Goal: Task Accomplishment & Management: Complete application form

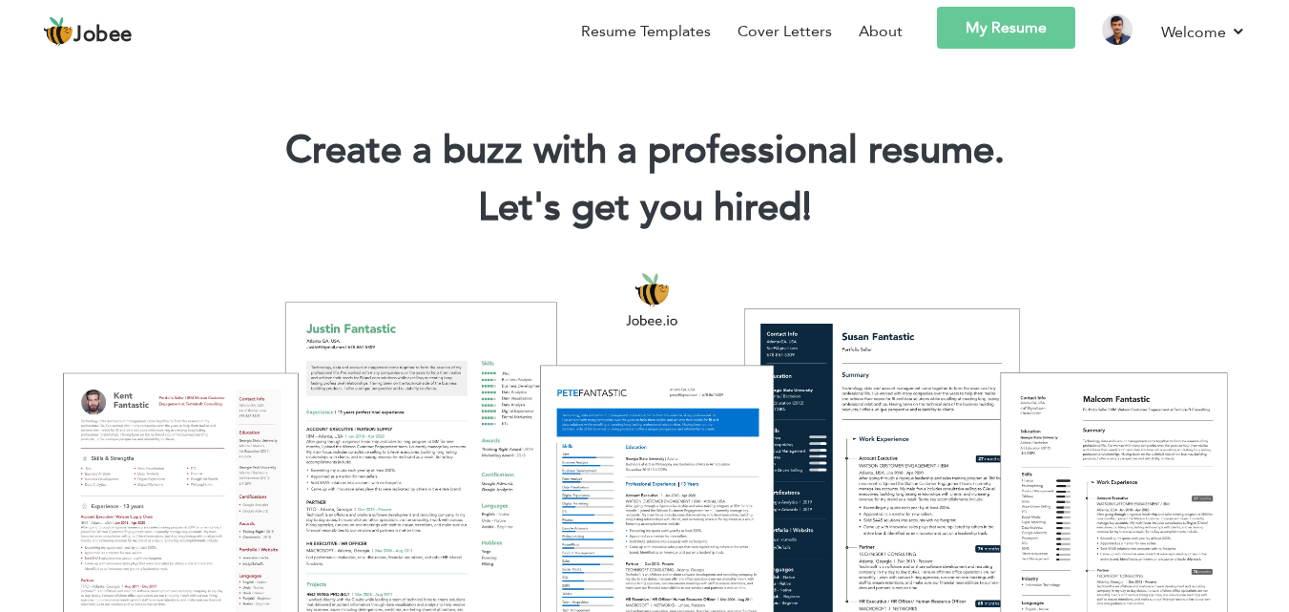
click at [1003, 22] on link "My Resume" at bounding box center [1006, 28] width 138 height 42
click at [960, 45] on link "My Resume" at bounding box center [1006, 28] width 138 height 42
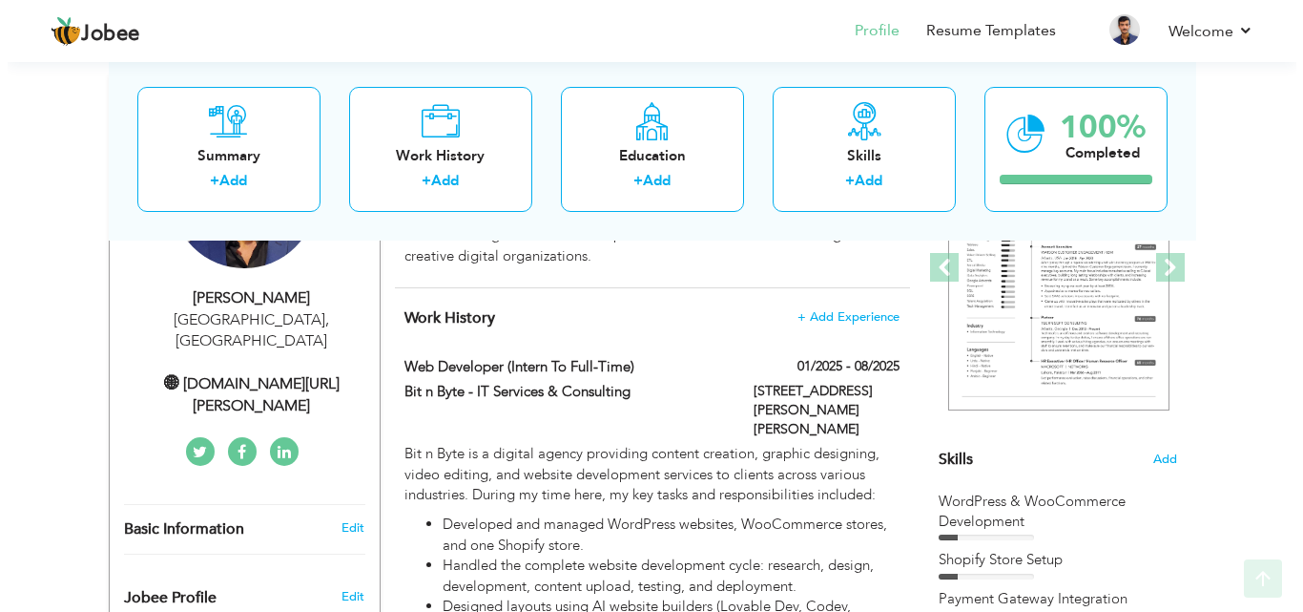
scroll to position [286, 0]
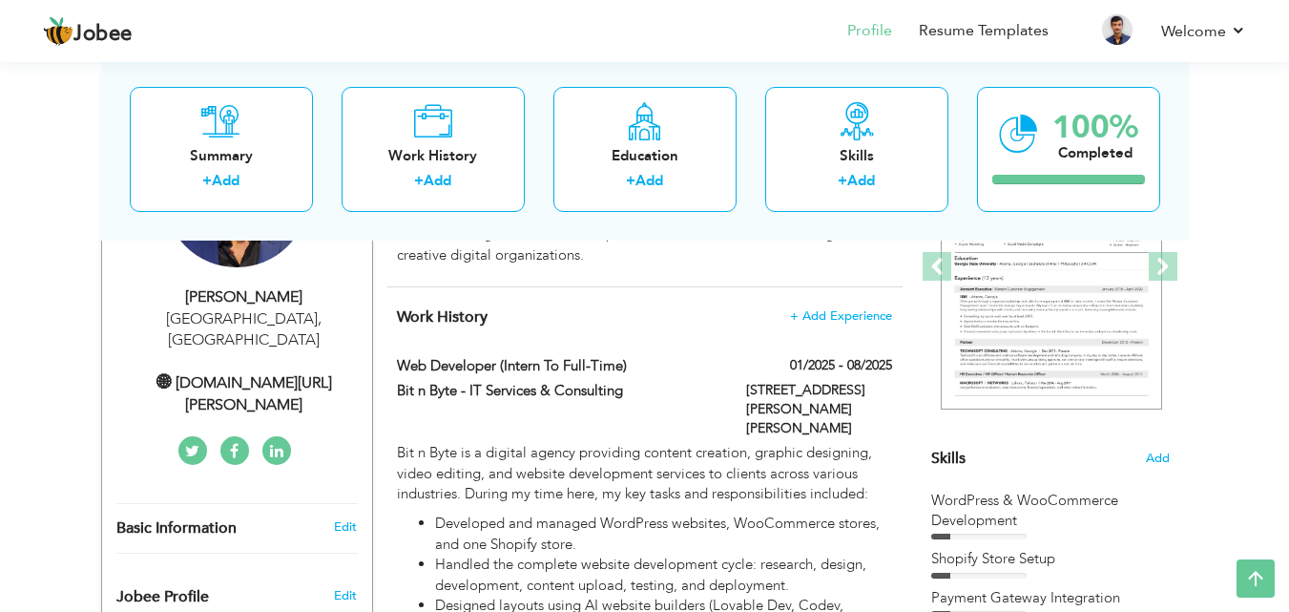
click at [325, 339] on div "Muhammad Arham Ashfaque Lahore , Pakistan 🌐︎ linkedin.com/in/muhammad-arham-ash…" at bounding box center [237, 351] width 270 height 130
type input "Muhammad Arham"
type input "Ashfaque"
type input "0330-3050888"
select select "number:166"
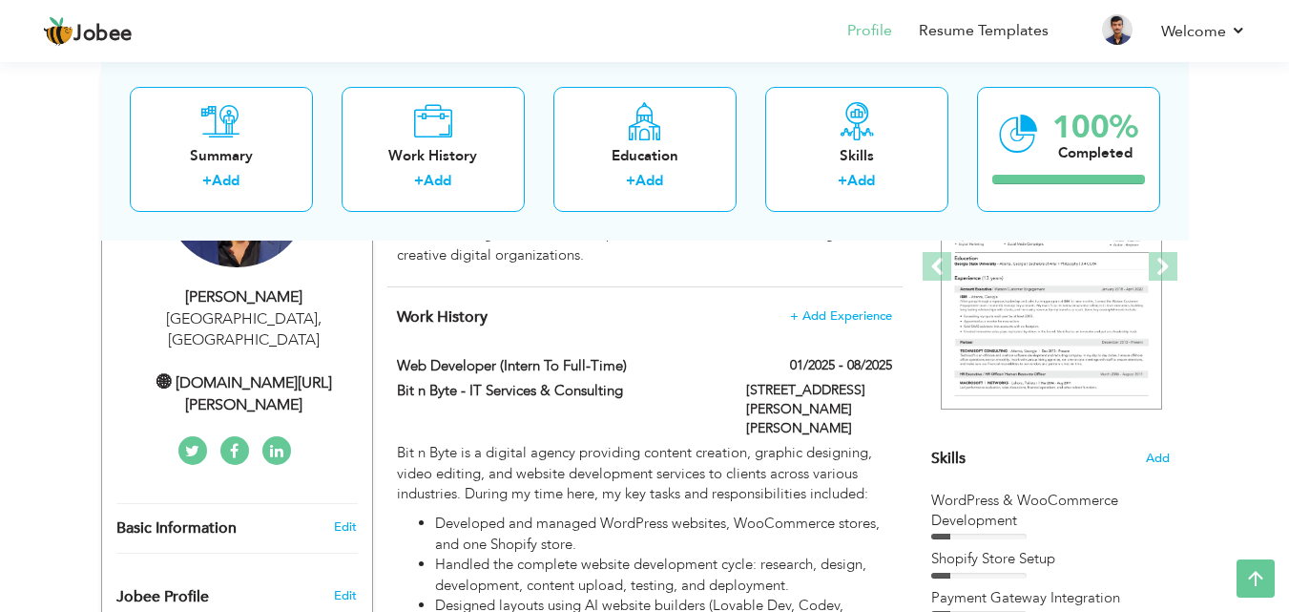
type input "Lahore"
select select "number:2"
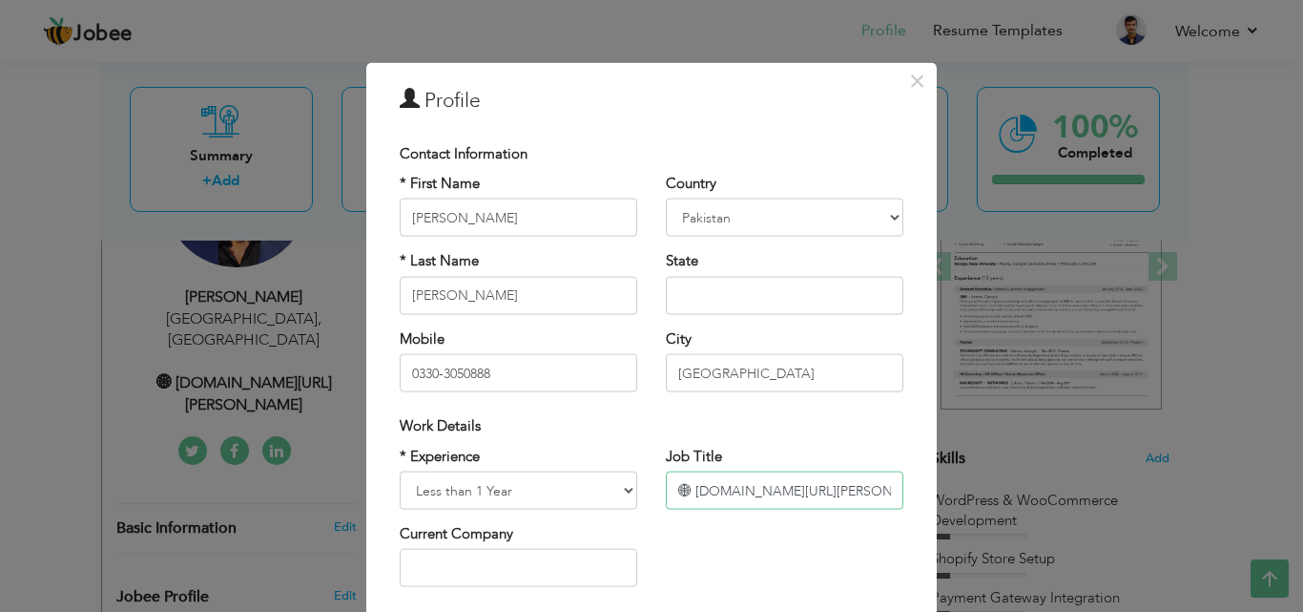
click at [684, 495] on input "🌐︎ linkedin.com/in/muhammad-arham-ashfaque-97b352303/" at bounding box center [785, 490] width 238 height 38
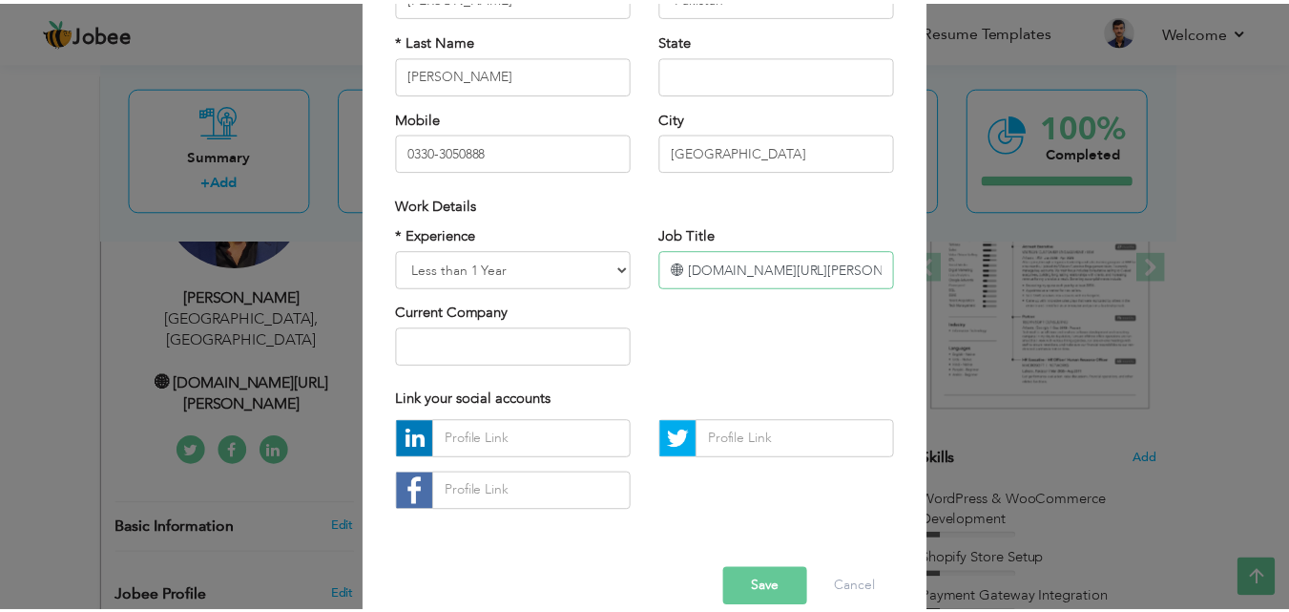
scroll to position [249, 0]
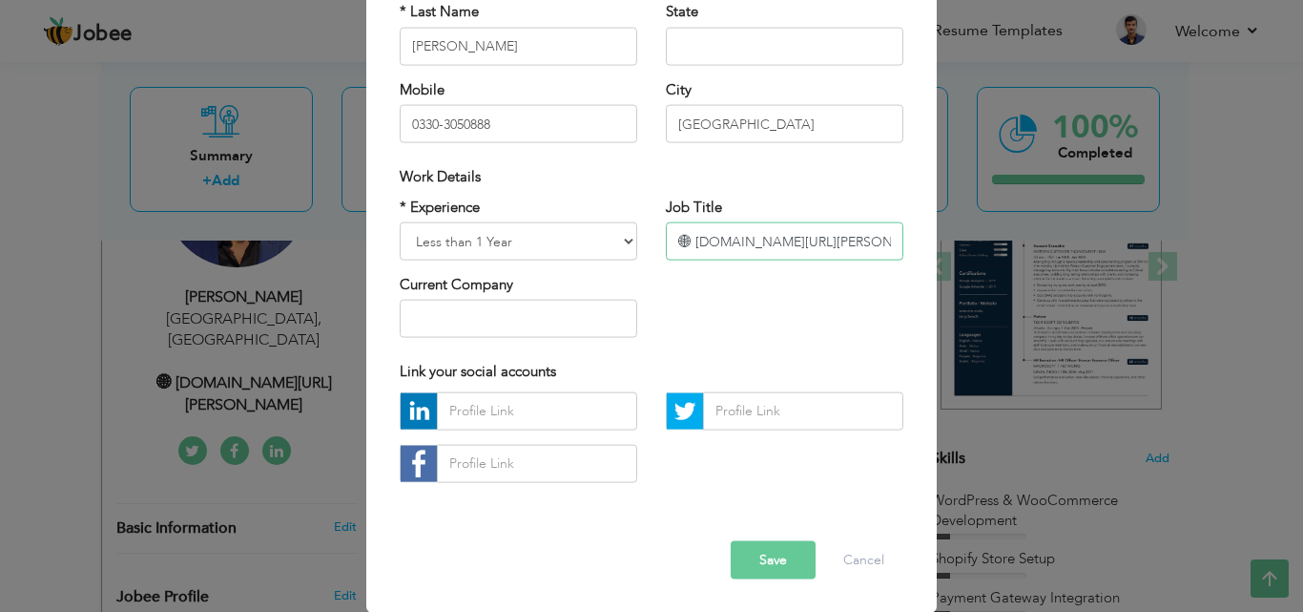
drag, startPoint x: 678, startPoint y: 218, endPoint x: 685, endPoint y: 240, distance: 23.9
click at [685, 240] on input "🌐︎ linkedin.com/in/muhammad-arham-ashfaque-97b352303/" at bounding box center [785, 241] width 238 height 38
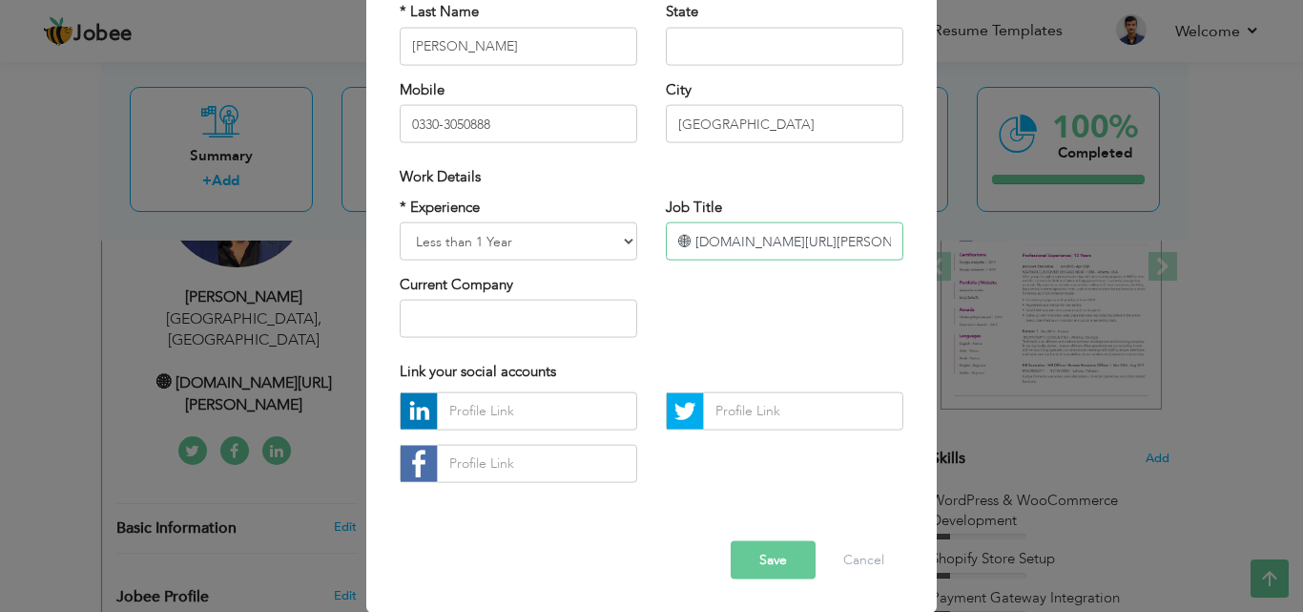
paste input "U+1F310 U+FE0E"
paste input "text"
click at [779, 564] on button "Save" at bounding box center [773, 559] width 85 height 38
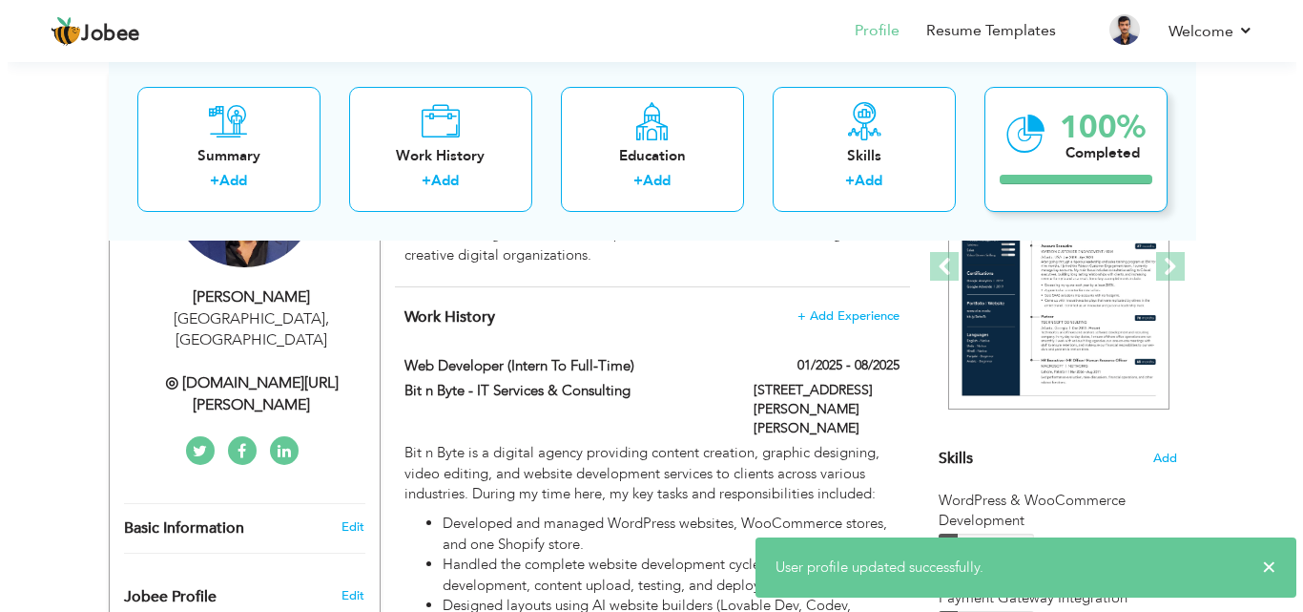
scroll to position [95, 0]
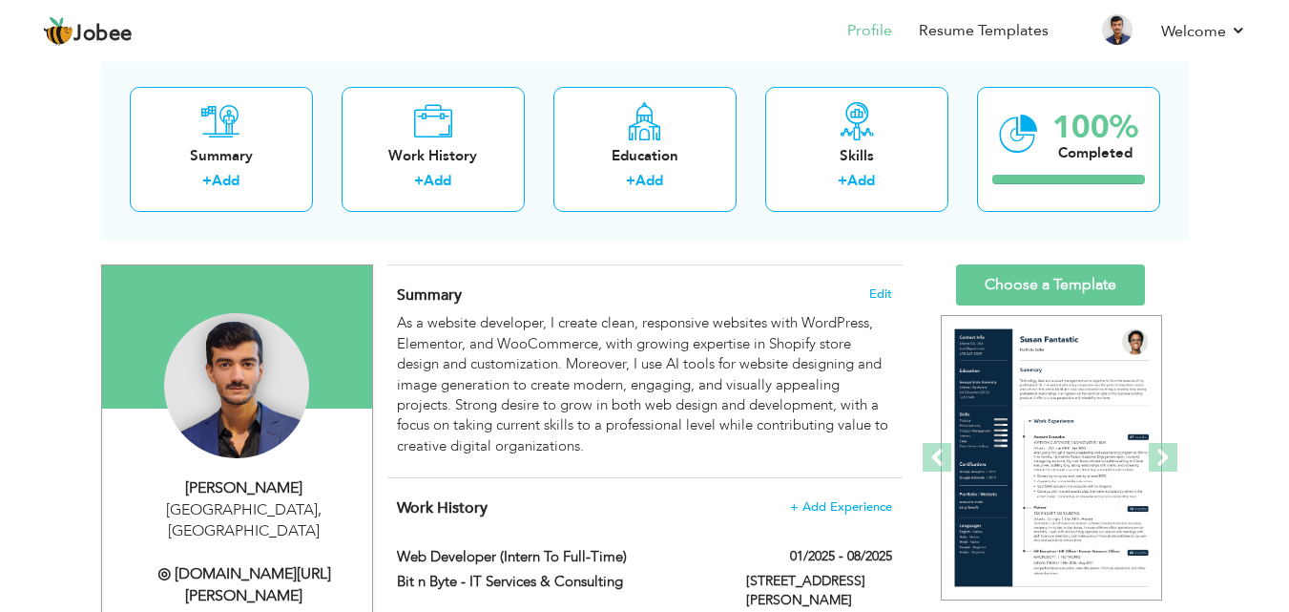
click at [180, 563] on div "◎ [DOMAIN_NAME][URL][PERSON_NAME]" at bounding box center [244, 585] width 256 height 44
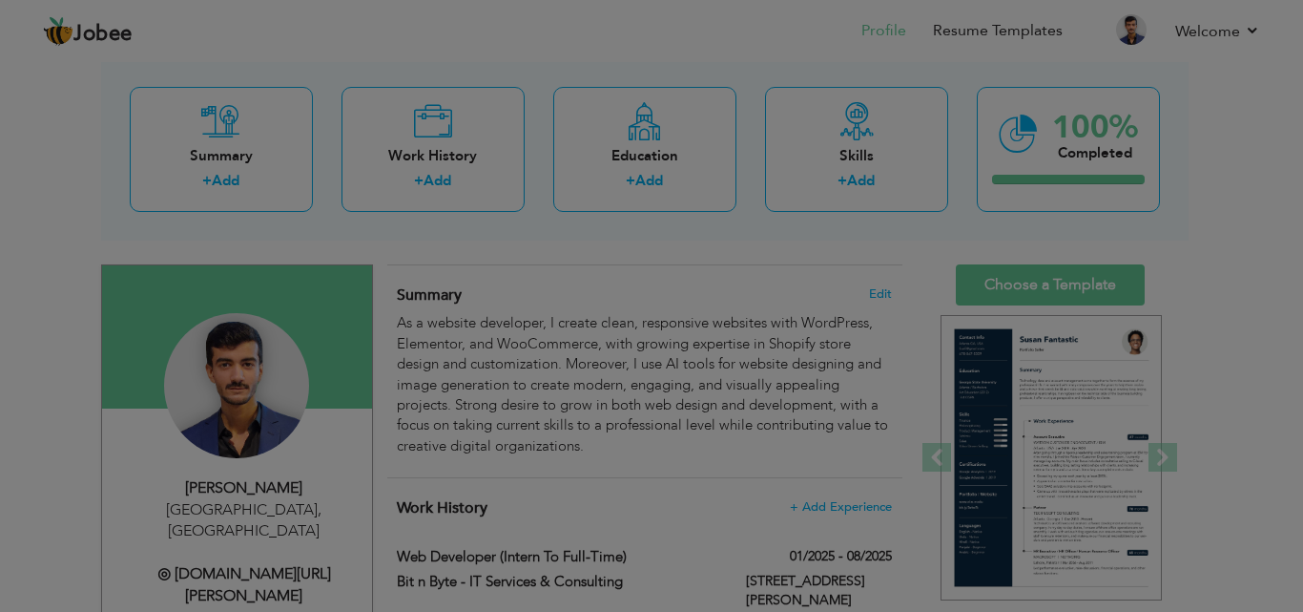
scroll to position [0, 0]
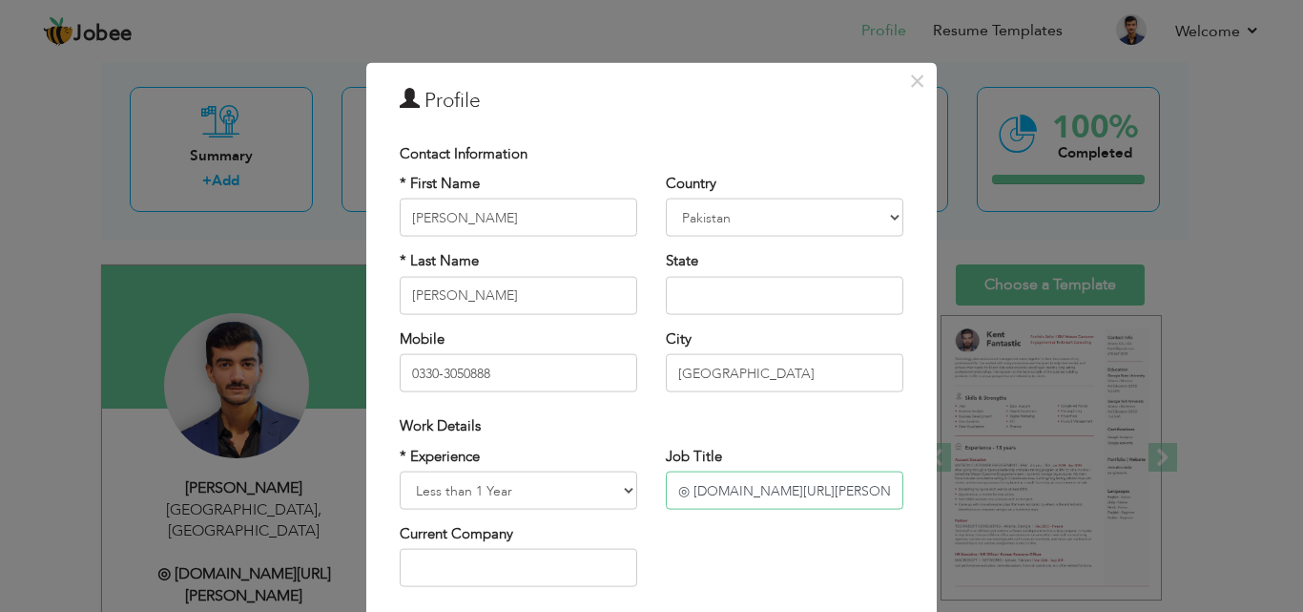
click at [717, 489] on input "◎ [DOMAIN_NAME][URL][PERSON_NAME]" at bounding box center [785, 490] width 238 height 38
click at [767, 481] on input "◎ [DOMAIN_NAME][URL][PERSON_NAME]" at bounding box center [785, 490] width 238 height 38
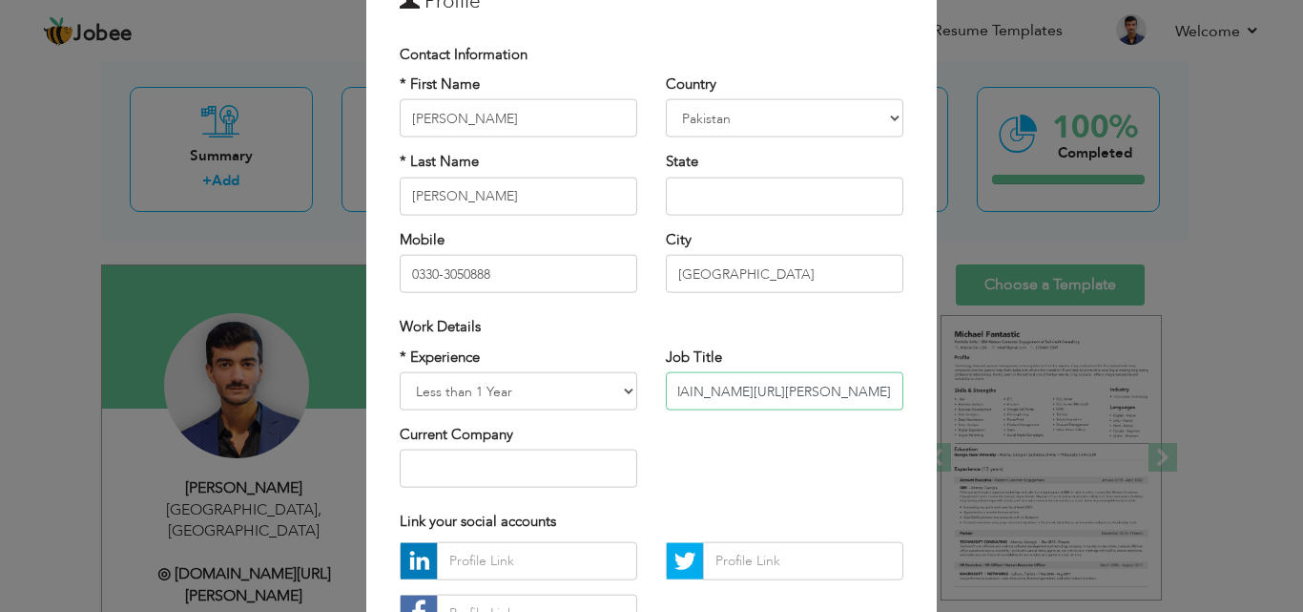
scroll to position [249, 0]
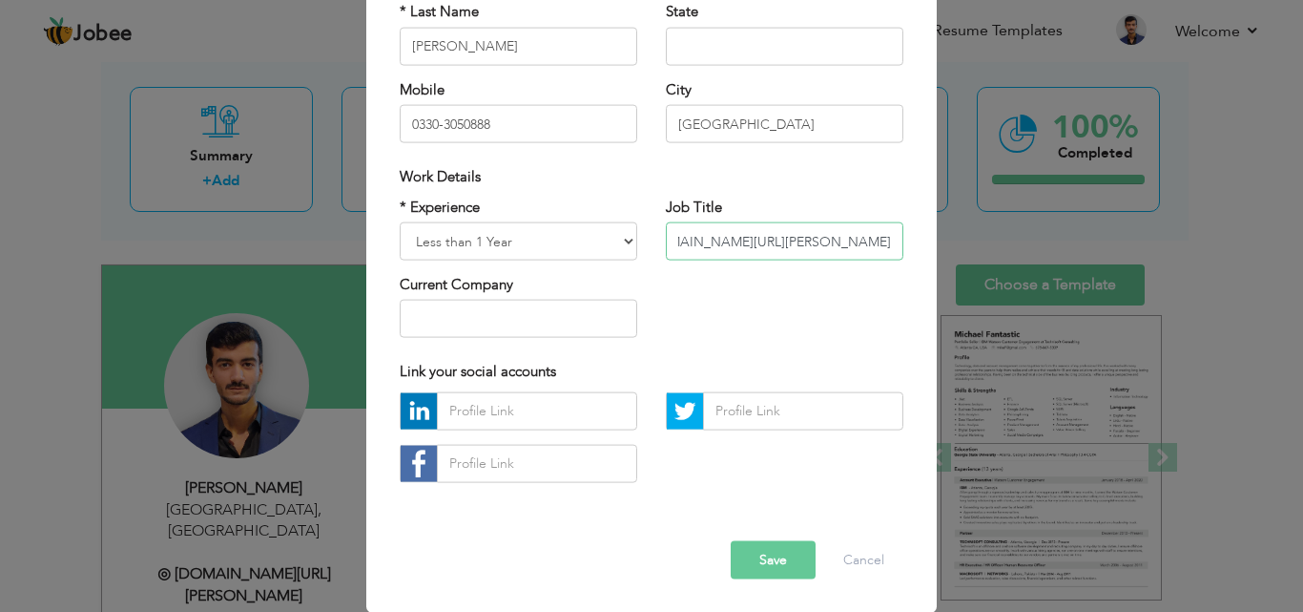
type input "◎ [DOMAIN_NAME][URL][PERSON_NAME]"
click at [761, 545] on button "Save" at bounding box center [773, 559] width 85 height 38
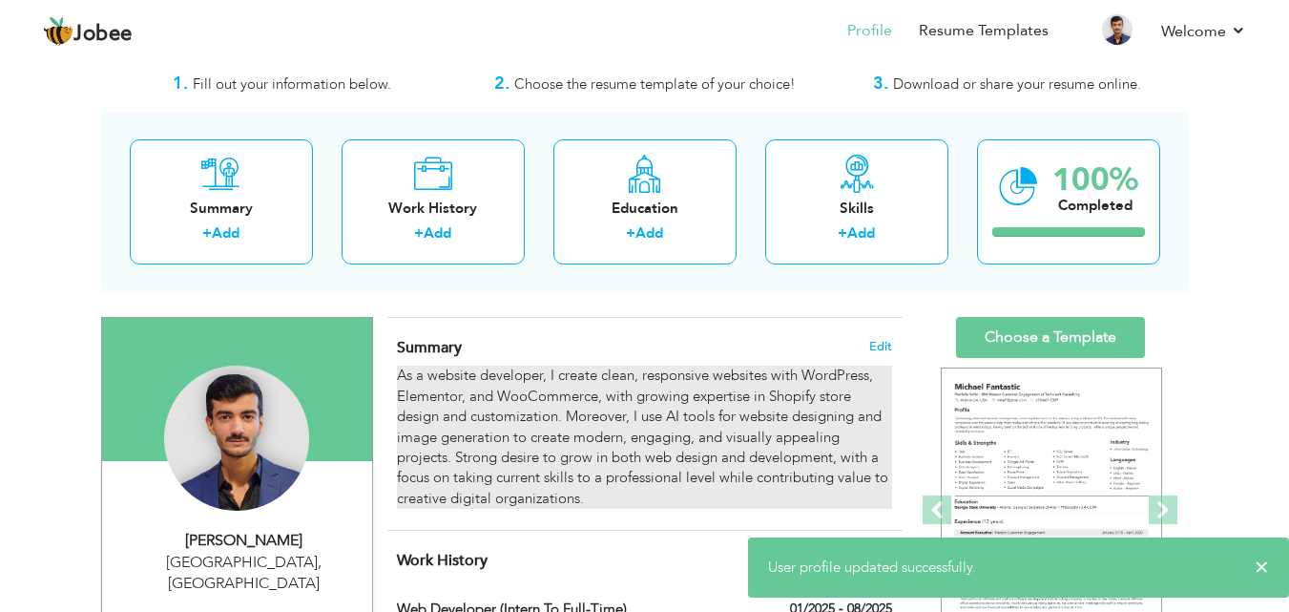
scroll to position [0, 0]
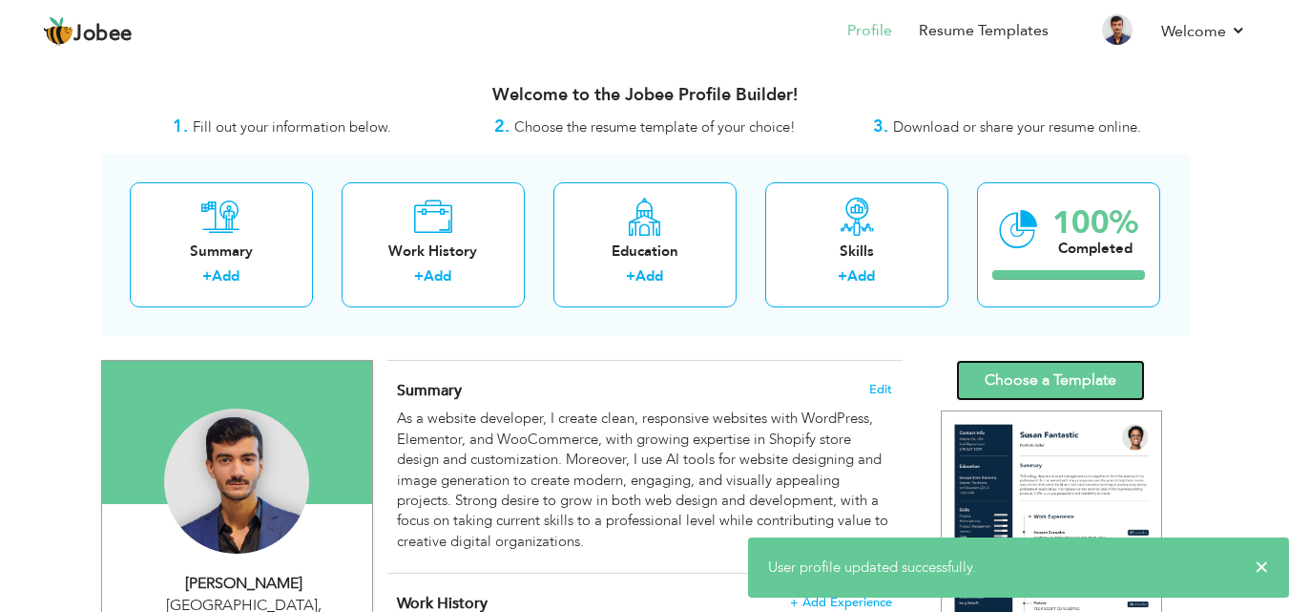
click at [1050, 364] on link "Choose a Template" at bounding box center [1050, 380] width 189 height 41
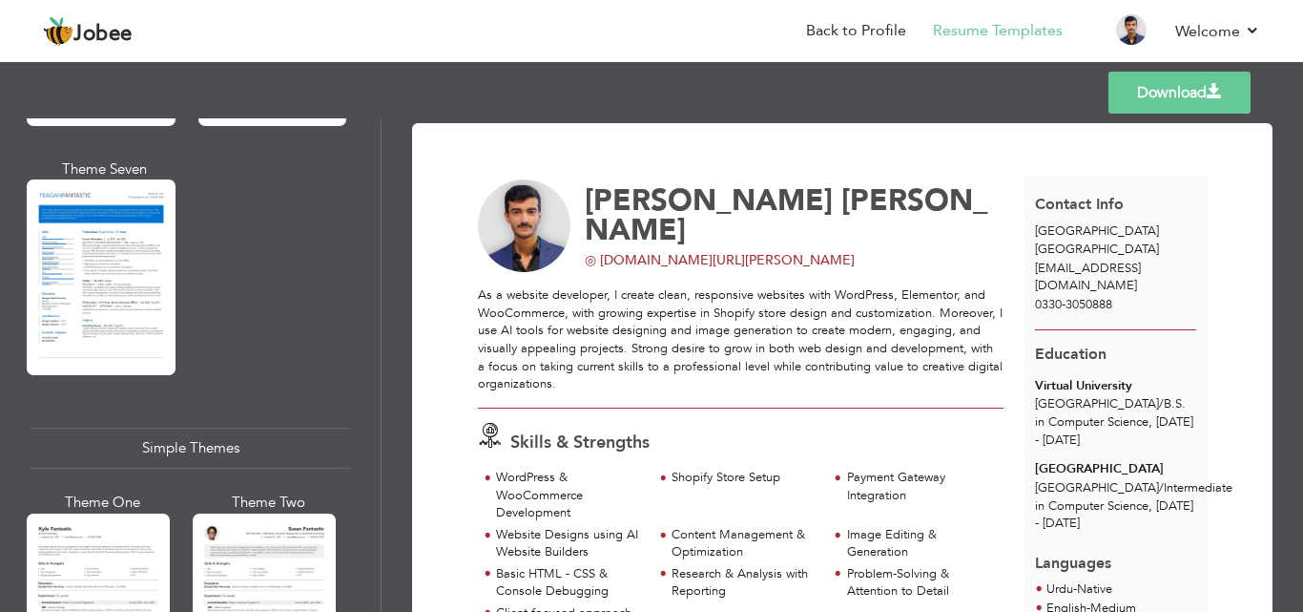
scroll to position [3397, 0]
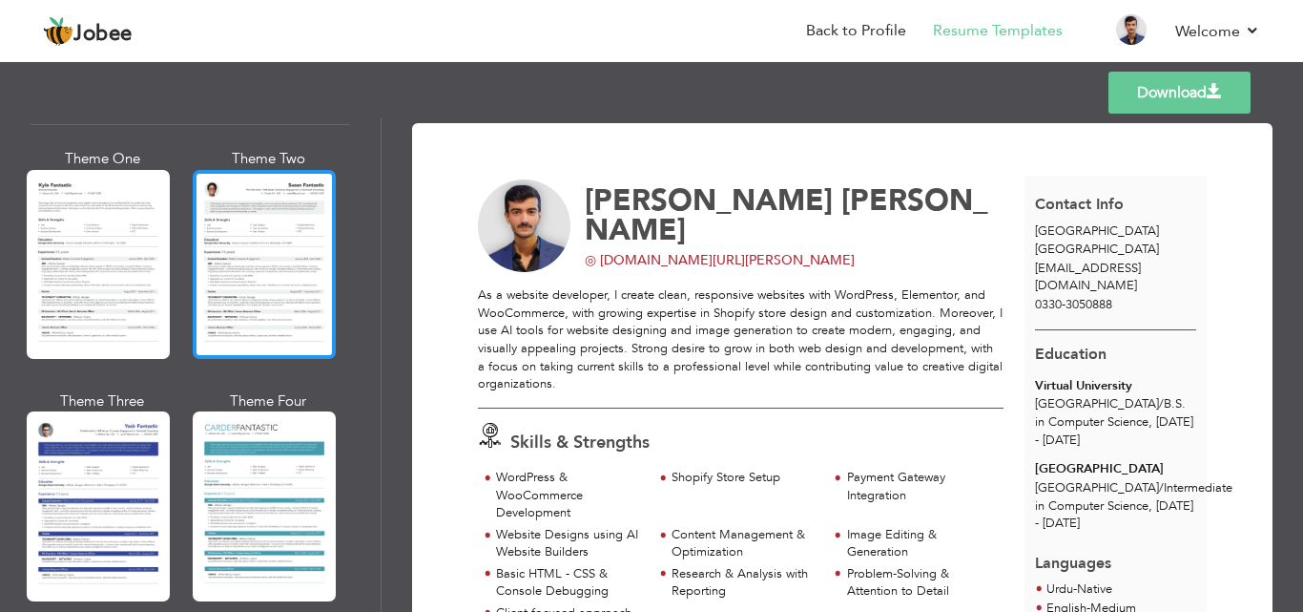
click at [282, 223] on div at bounding box center [264, 264] width 143 height 189
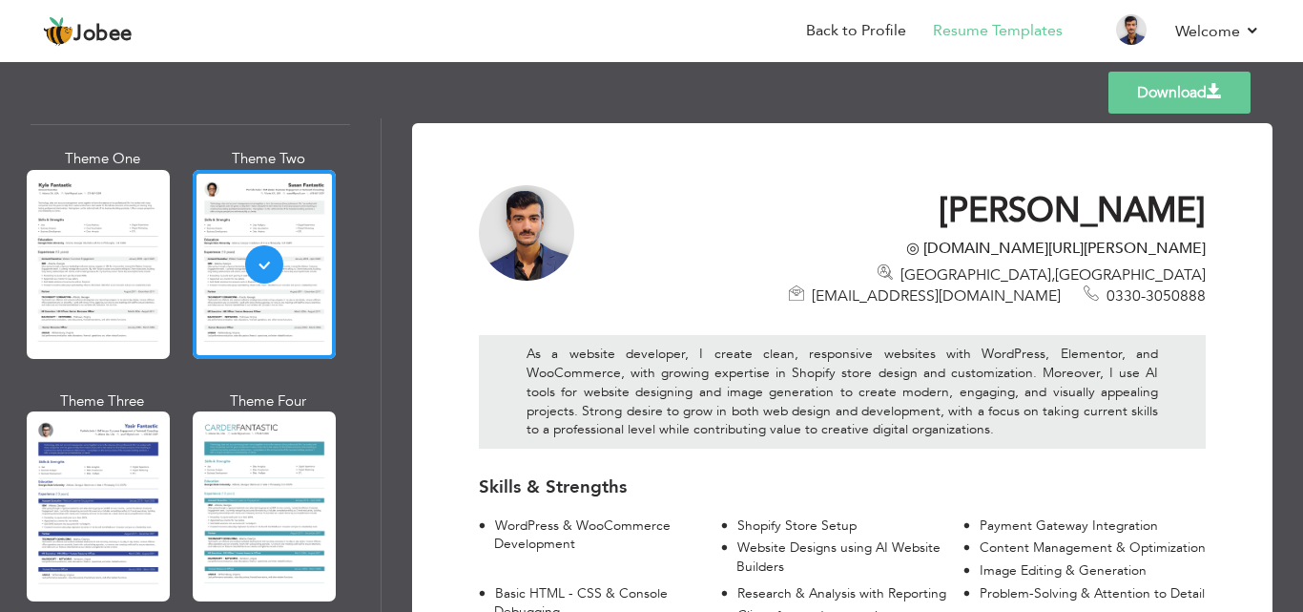
click at [1162, 108] on link "Download" at bounding box center [1180, 93] width 142 height 42
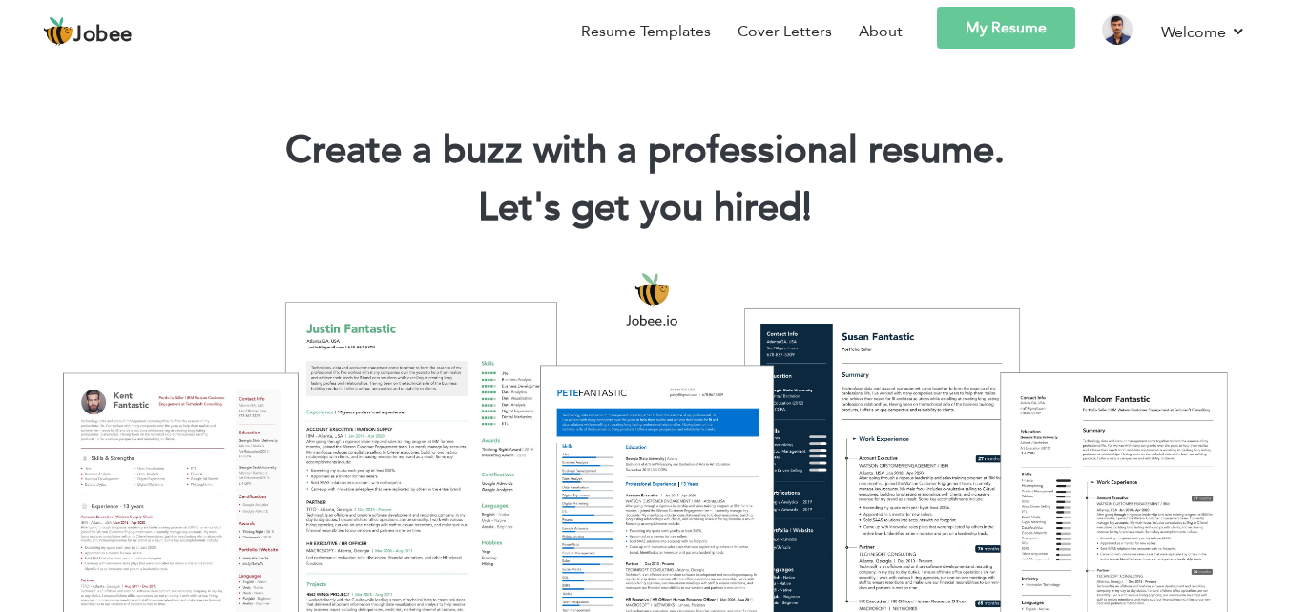
click at [1004, 33] on link "My Resume" at bounding box center [1006, 28] width 138 height 42
click at [963, 27] on link "My Resume" at bounding box center [1006, 28] width 138 height 42
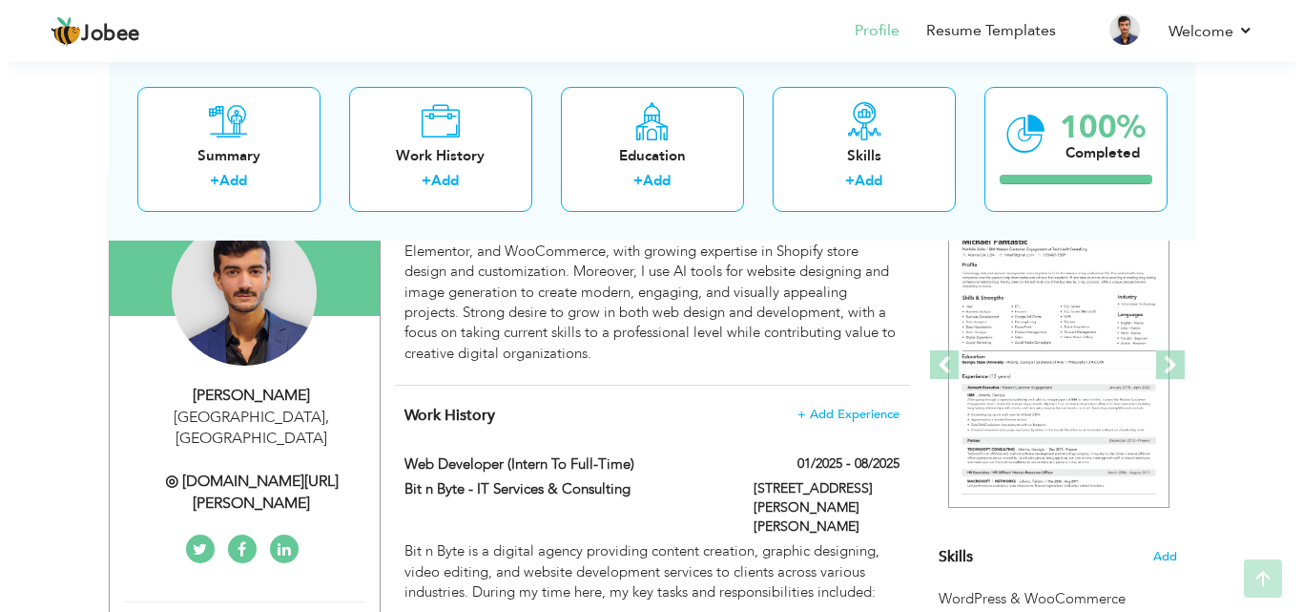
scroll to position [191, 0]
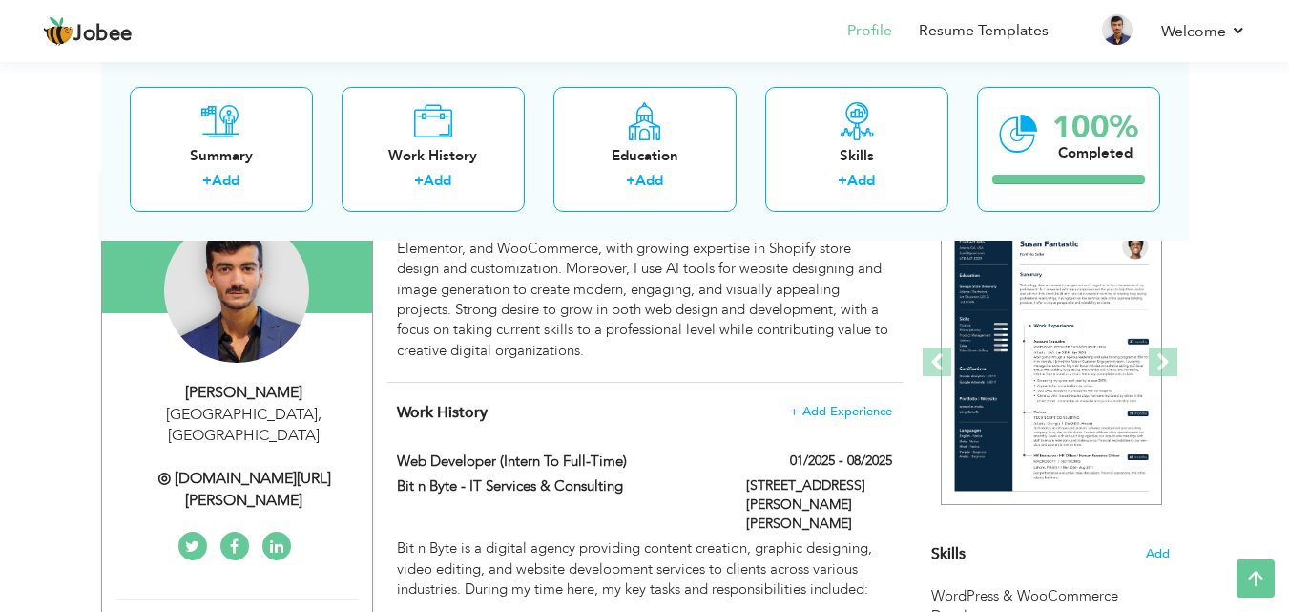
click at [285, 468] on div "◎ [DOMAIN_NAME][URL][PERSON_NAME]" at bounding box center [244, 490] width 256 height 44
type input "[PERSON_NAME]"
type input "0330-3050888"
select select "number:166"
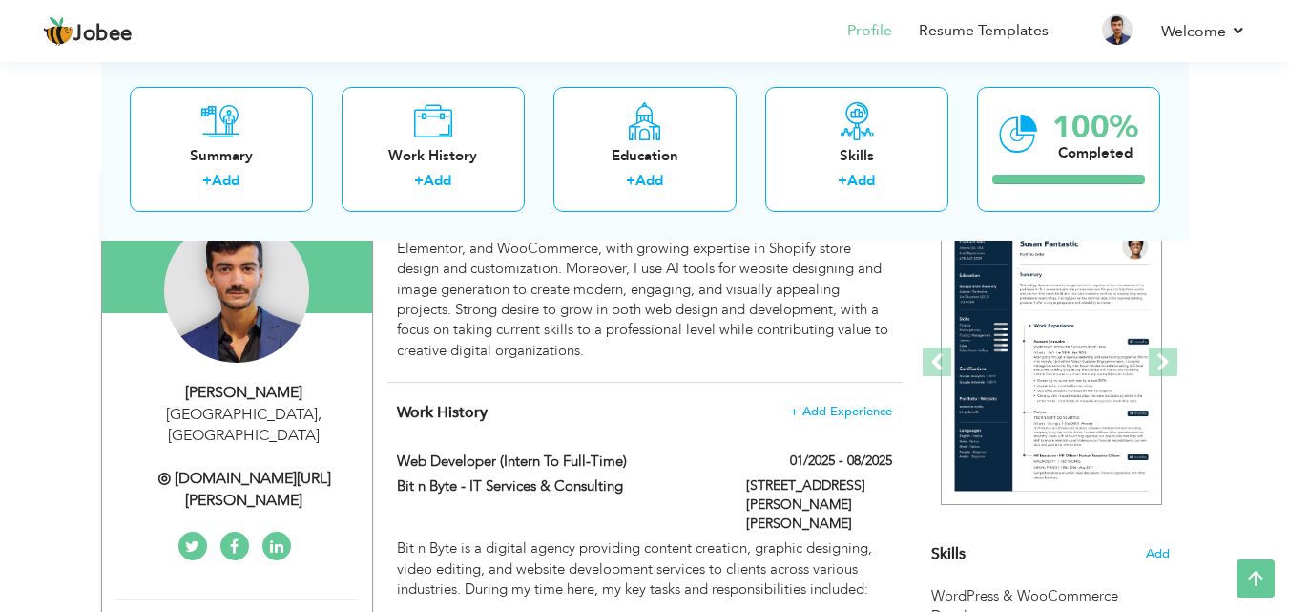
type input "[GEOGRAPHIC_DATA]"
select select "number:2"
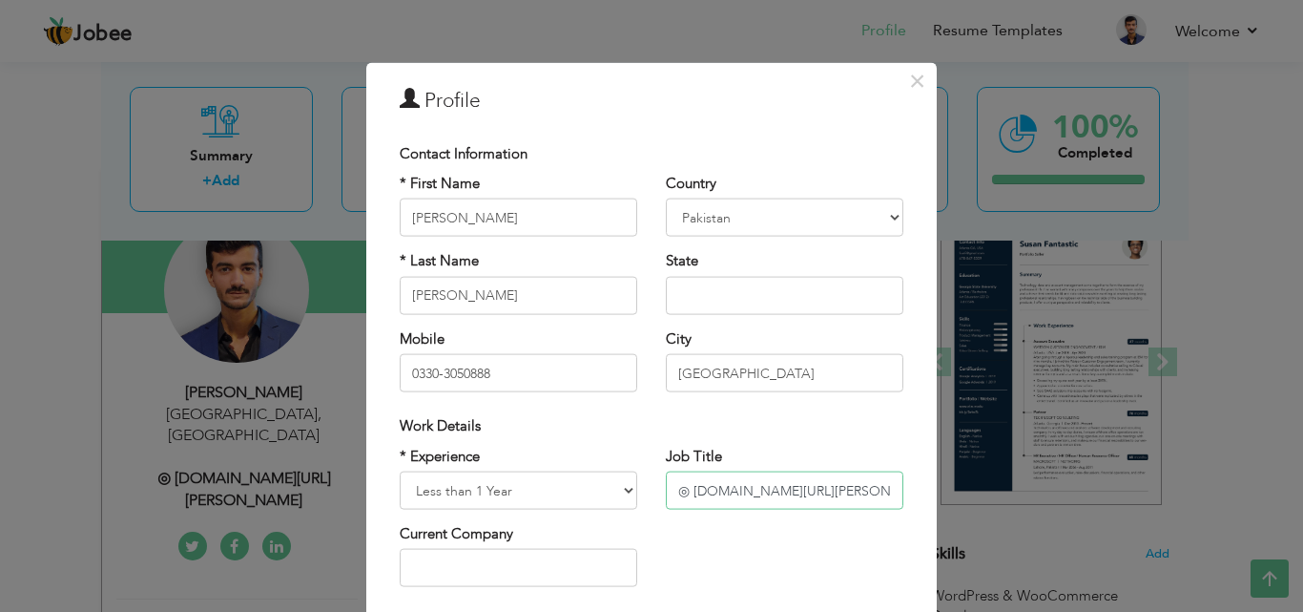
click at [793, 475] on input "◎ [DOMAIN_NAME][URL][PERSON_NAME]" at bounding box center [785, 490] width 238 height 38
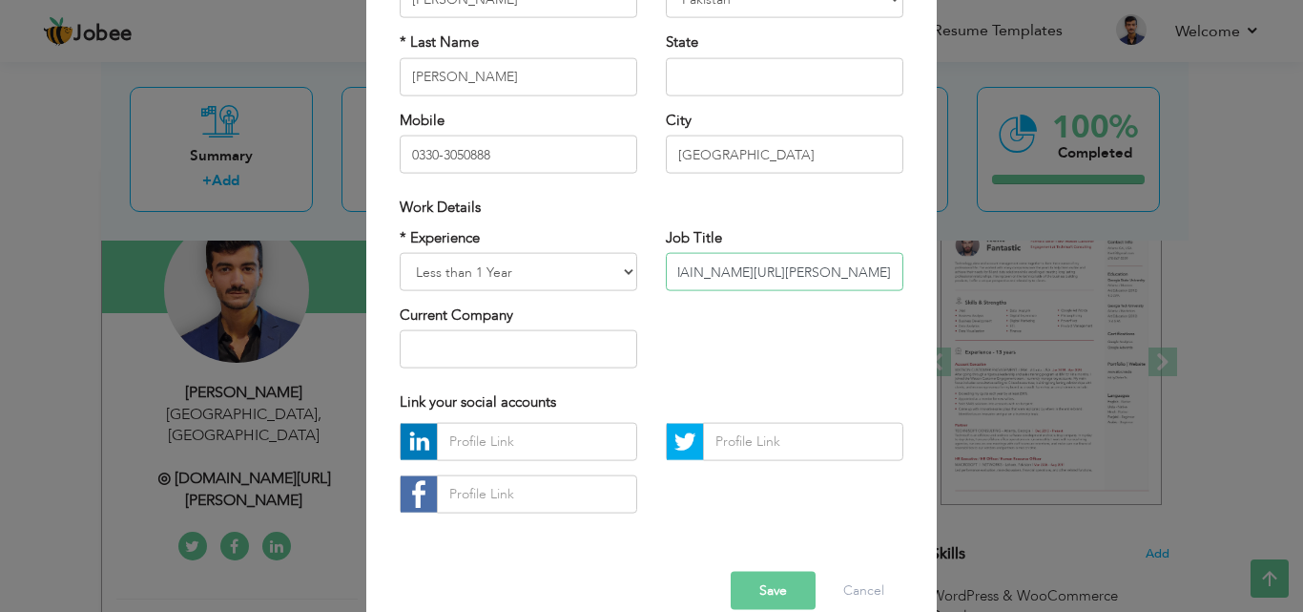
scroll to position [249, 0]
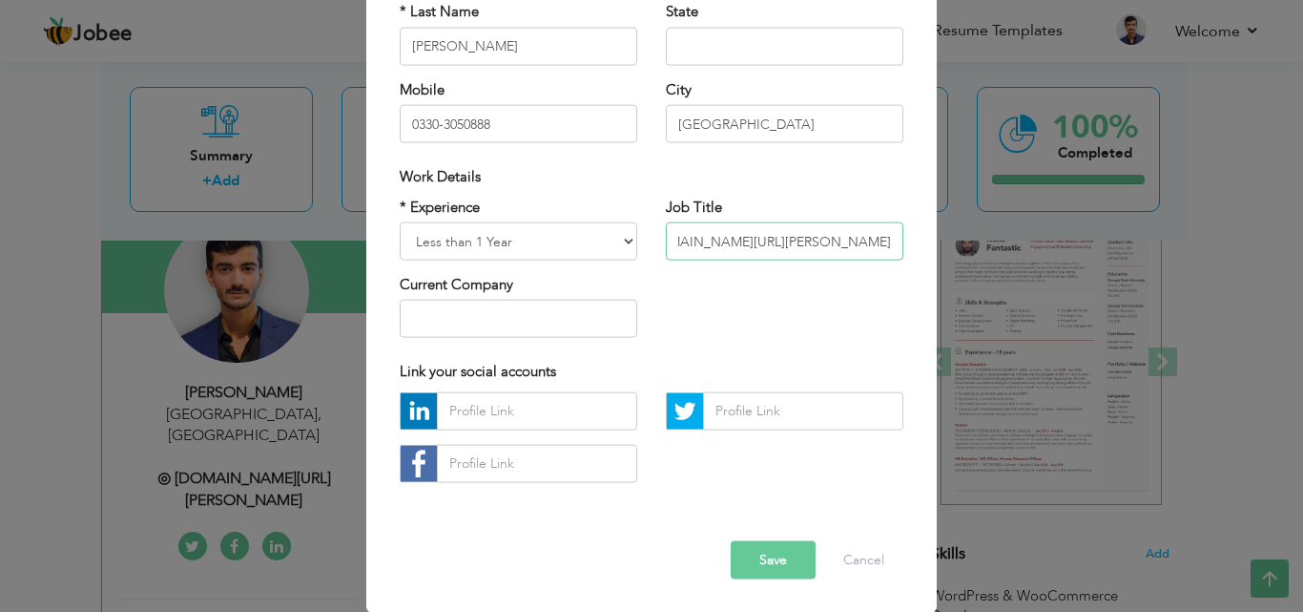
type input "◎ [DOMAIN_NAME][URL][PERSON_NAME]"
click at [764, 549] on button "Save" at bounding box center [773, 559] width 85 height 38
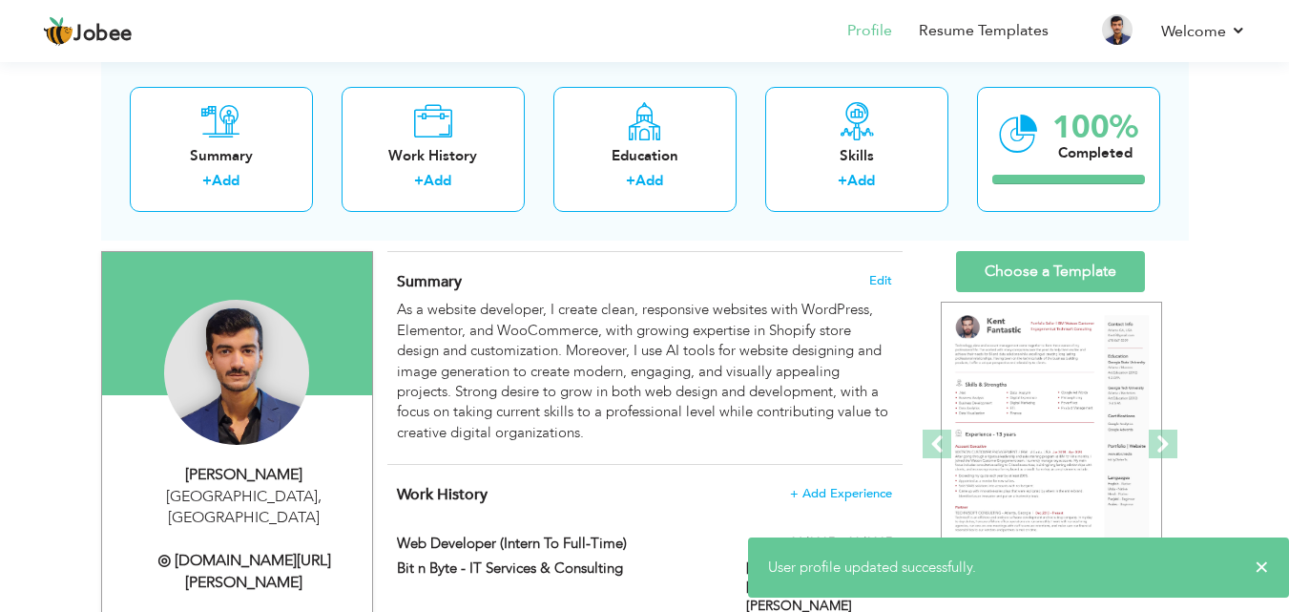
scroll to position [0, 0]
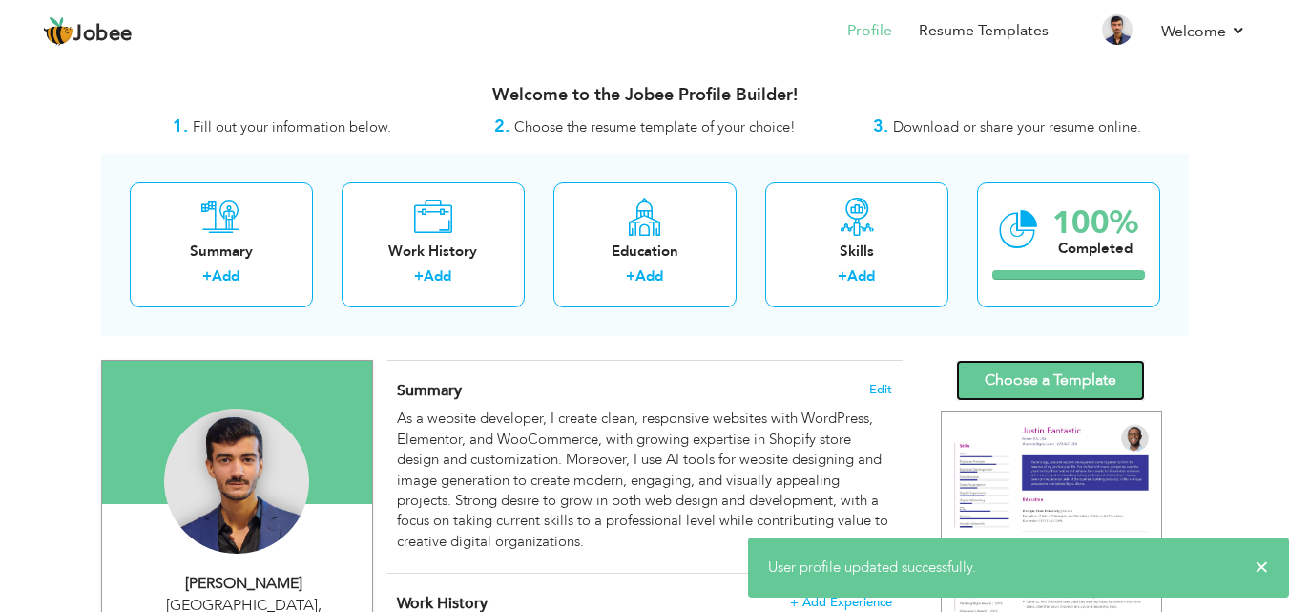
click at [1029, 364] on link "Choose a Template" at bounding box center [1050, 380] width 189 height 41
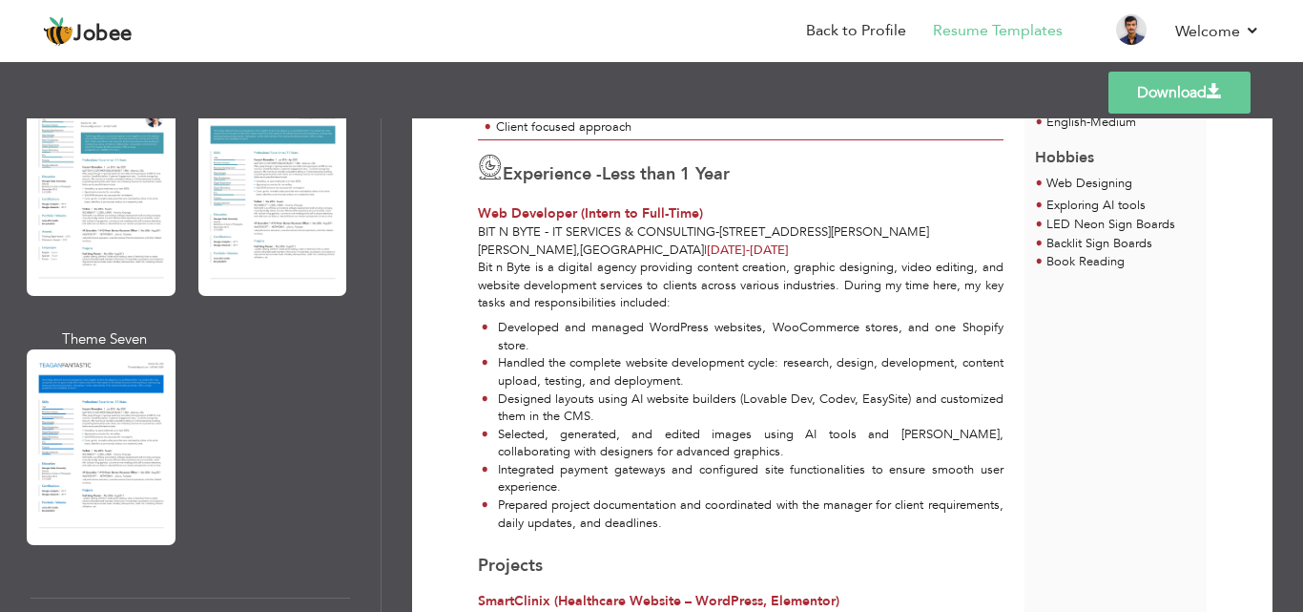
scroll to position [3053, 0]
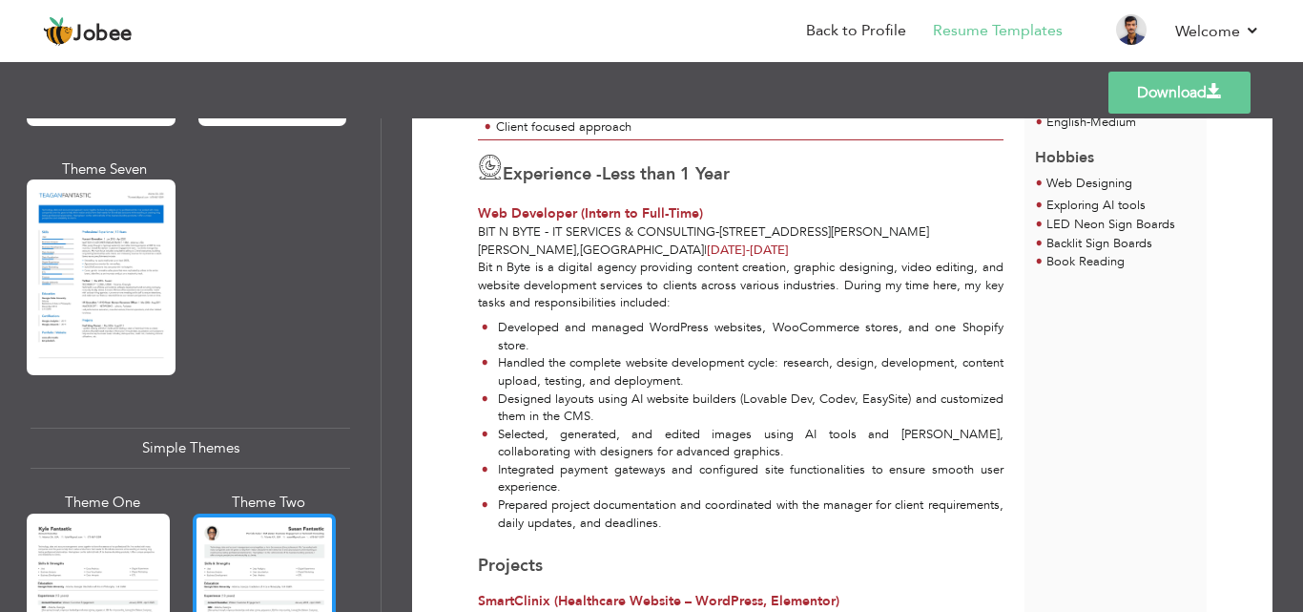
click at [266, 513] on div at bounding box center [264, 607] width 143 height 189
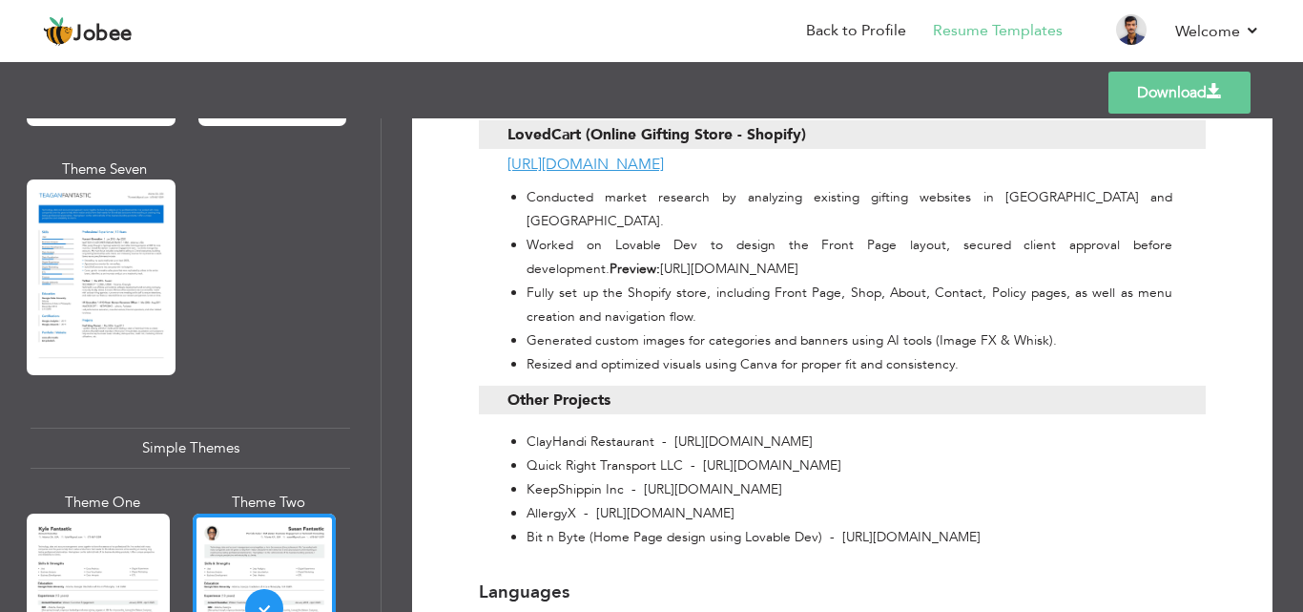
scroll to position [1705, 0]
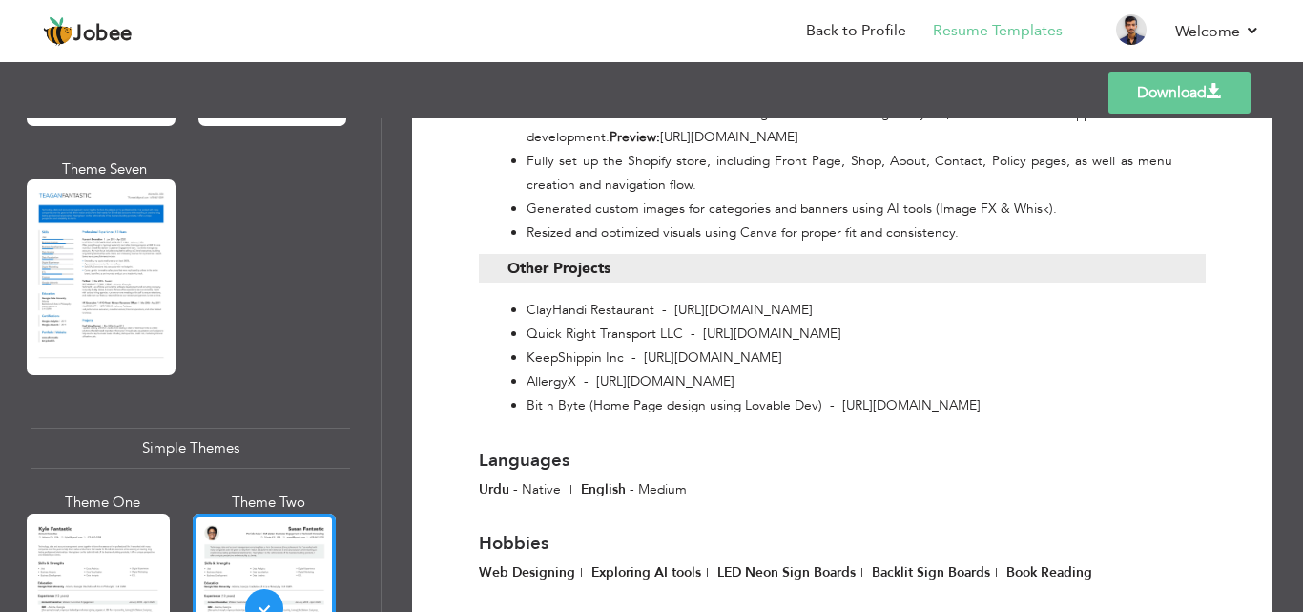
click at [1198, 111] on link "Download" at bounding box center [1180, 93] width 142 height 42
